Goal: Information Seeking & Learning: Learn about a topic

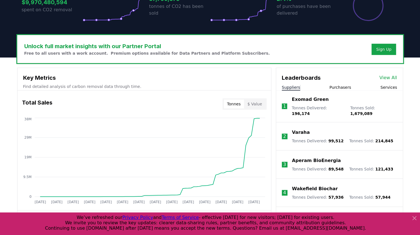
scroll to position [140, 0]
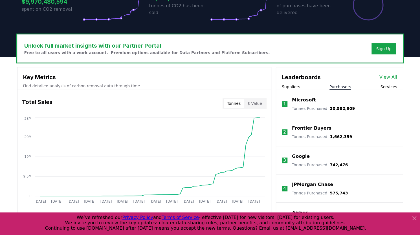
click at [340, 86] on button "Purchasers" at bounding box center [341, 87] width 22 height 6
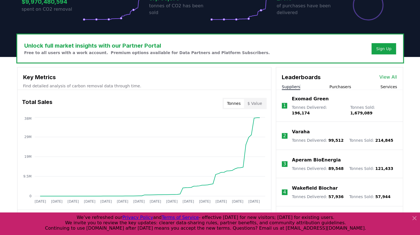
click at [290, 85] on button "Suppliers" at bounding box center [291, 87] width 18 height 6
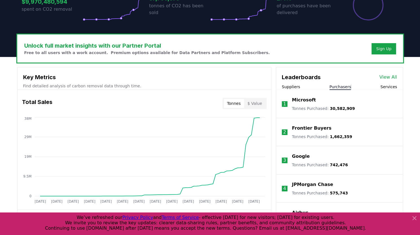
click at [341, 86] on button "Purchasers" at bounding box center [341, 87] width 22 height 6
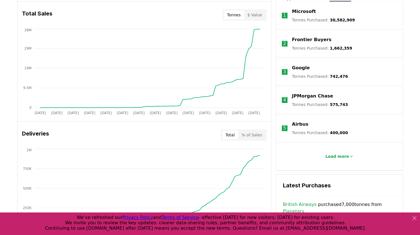
scroll to position [146, 0]
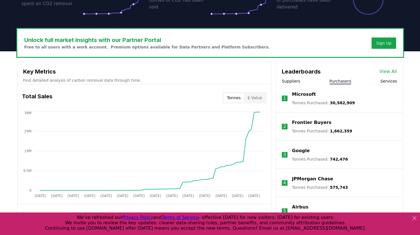
click at [388, 84] on li "1 Microsoft Tonnes Purchased : 30,582,909" at bounding box center [339, 98] width 127 height 28
click at [389, 81] on button "Services" at bounding box center [389, 81] width 17 height 6
click at [343, 82] on button "Purchasers" at bounding box center [341, 81] width 22 height 6
click at [386, 75] on div "Leaderboards View All" at bounding box center [339, 69] width 127 height 14
click at [386, 73] on link "View All" at bounding box center [389, 71] width 18 height 7
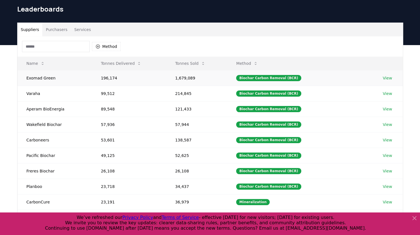
scroll to position [18, 0]
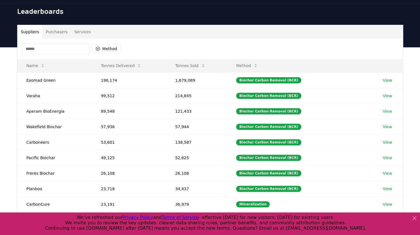
click at [50, 32] on button "Purchasers" at bounding box center [56, 32] width 29 height 14
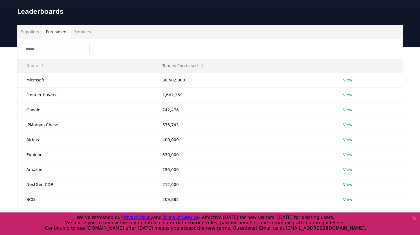
click at [343, 125] on link "View" at bounding box center [347, 125] width 9 height 6
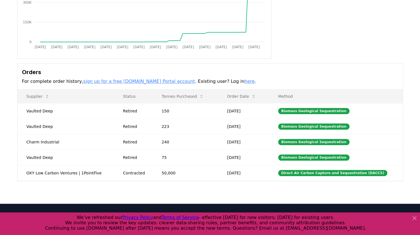
scroll to position [106, 0]
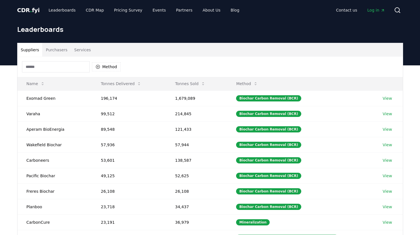
scroll to position [18, 0]
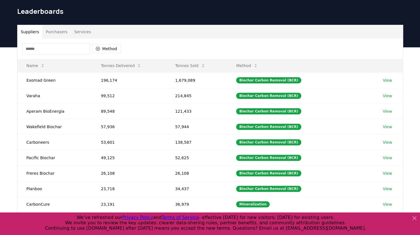
click at [11, 143] on div "Suppliers Purchasers Services Method Name Tonnes Delivered Tonnes Sold Method E…" at bounding box center [210, 160] width 420 height 226
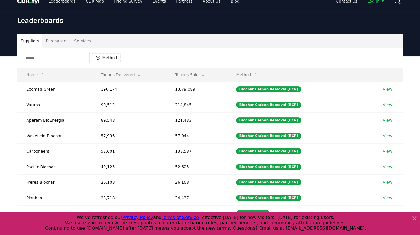
scroll to position [5, 0]
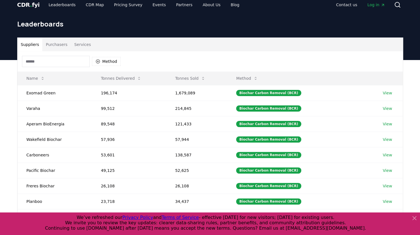
click at [80, 47] on button "Services" at bounding box center [82, 45] width 23 height 14
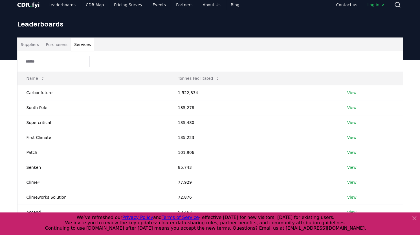
click at [51, 46] on button "Purchasers" at bounding box center [56, 45] width 29 height 14
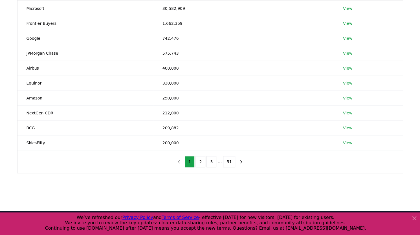
scroll to position [92, 0]
